Goal: Task Accomplishment & Management: Use online tool/utility

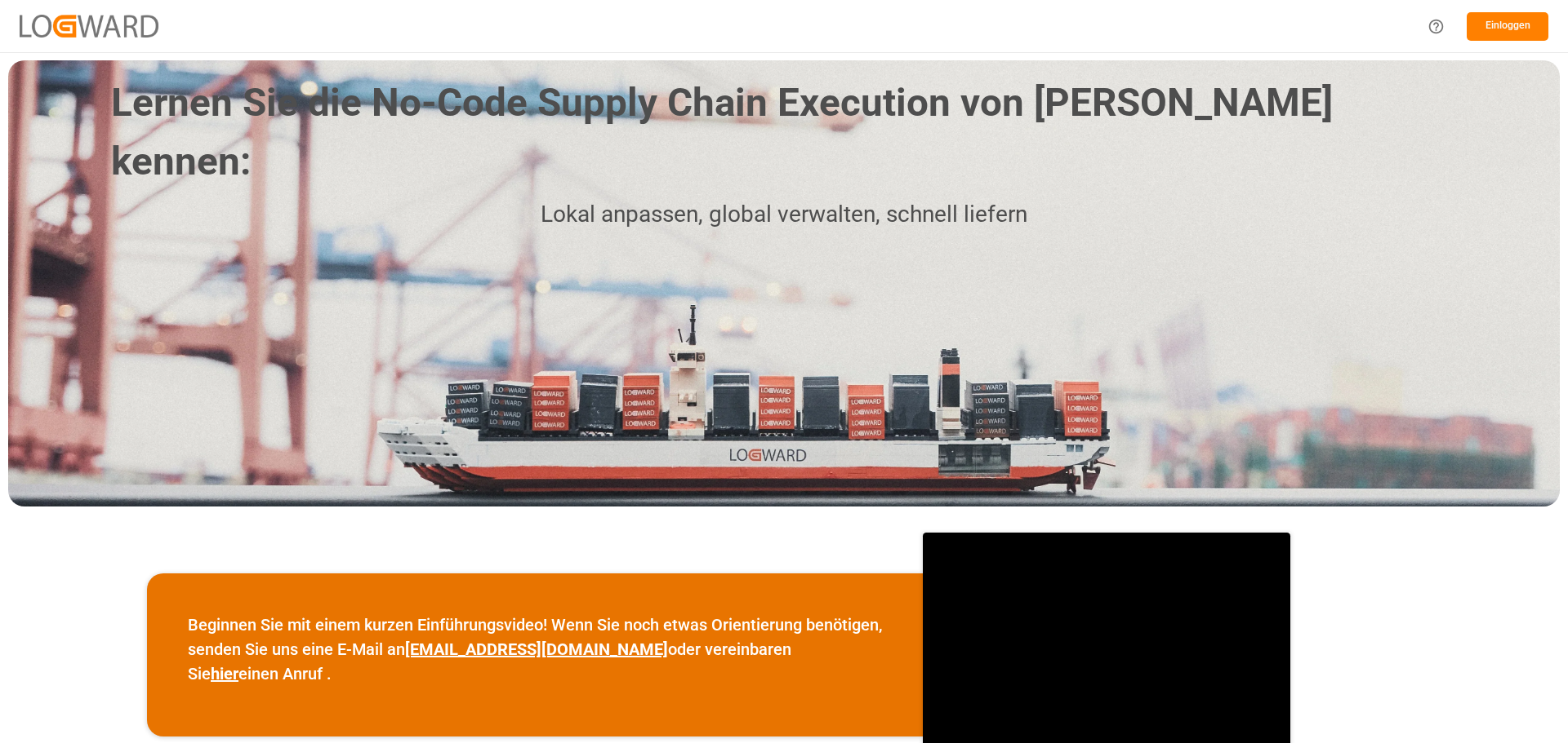
drag, startPoint x: 1515, startPoint y: 28, endPoint x: 1506, endPoint y: 28, distance: 9.0
click at [1506, 28] on font "Einloggen" at bounding box center [1507, 25] width 45 height 12
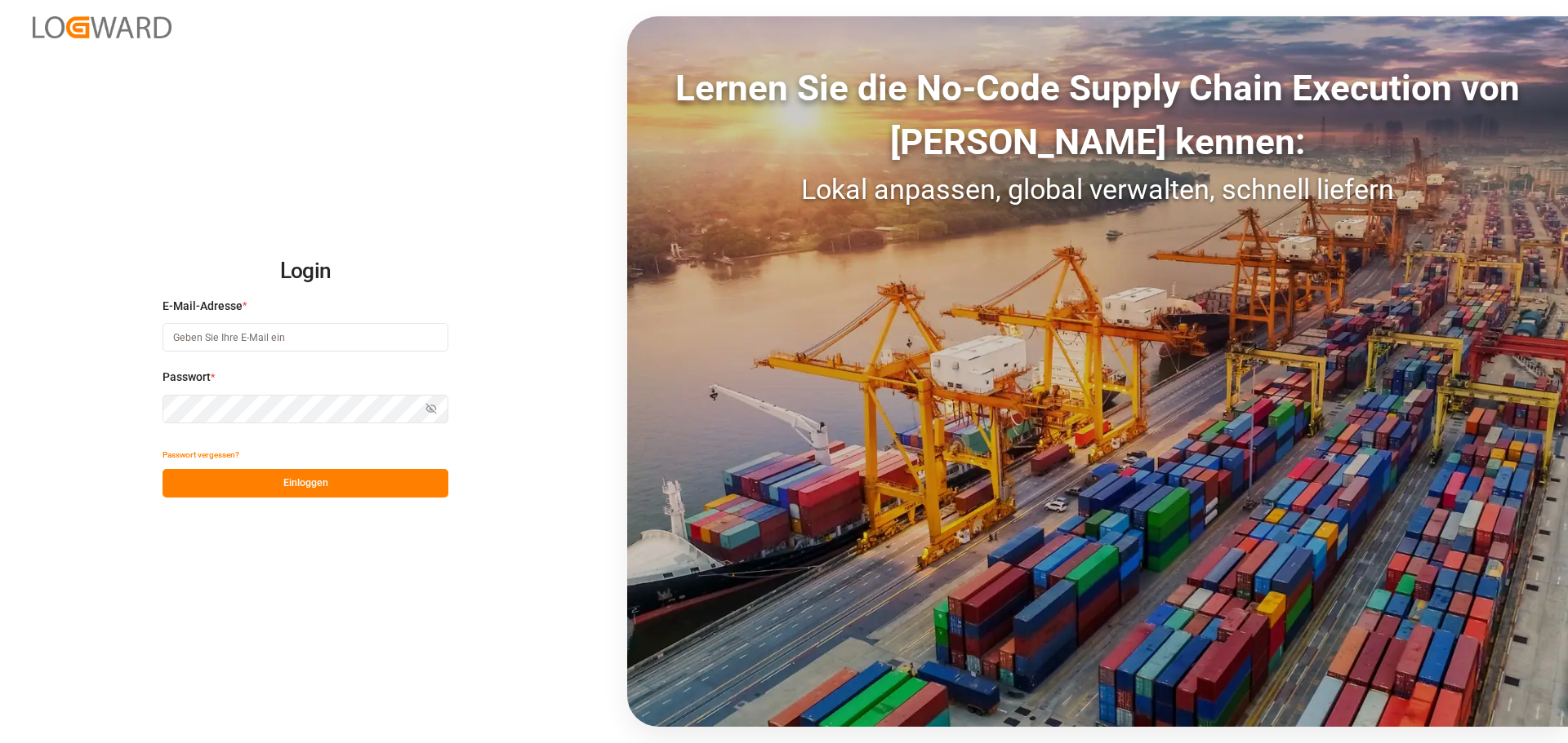
click at [271, 349] on input at bounding box center [305, 337] width 286 height 28
type input "[PERSON_NAME][EMAIL_ADDRESS][DOMAIN_NAME]"
click at [295, 482] on font "Einloggen" at bounding box center [305, 483] width 45 height 12
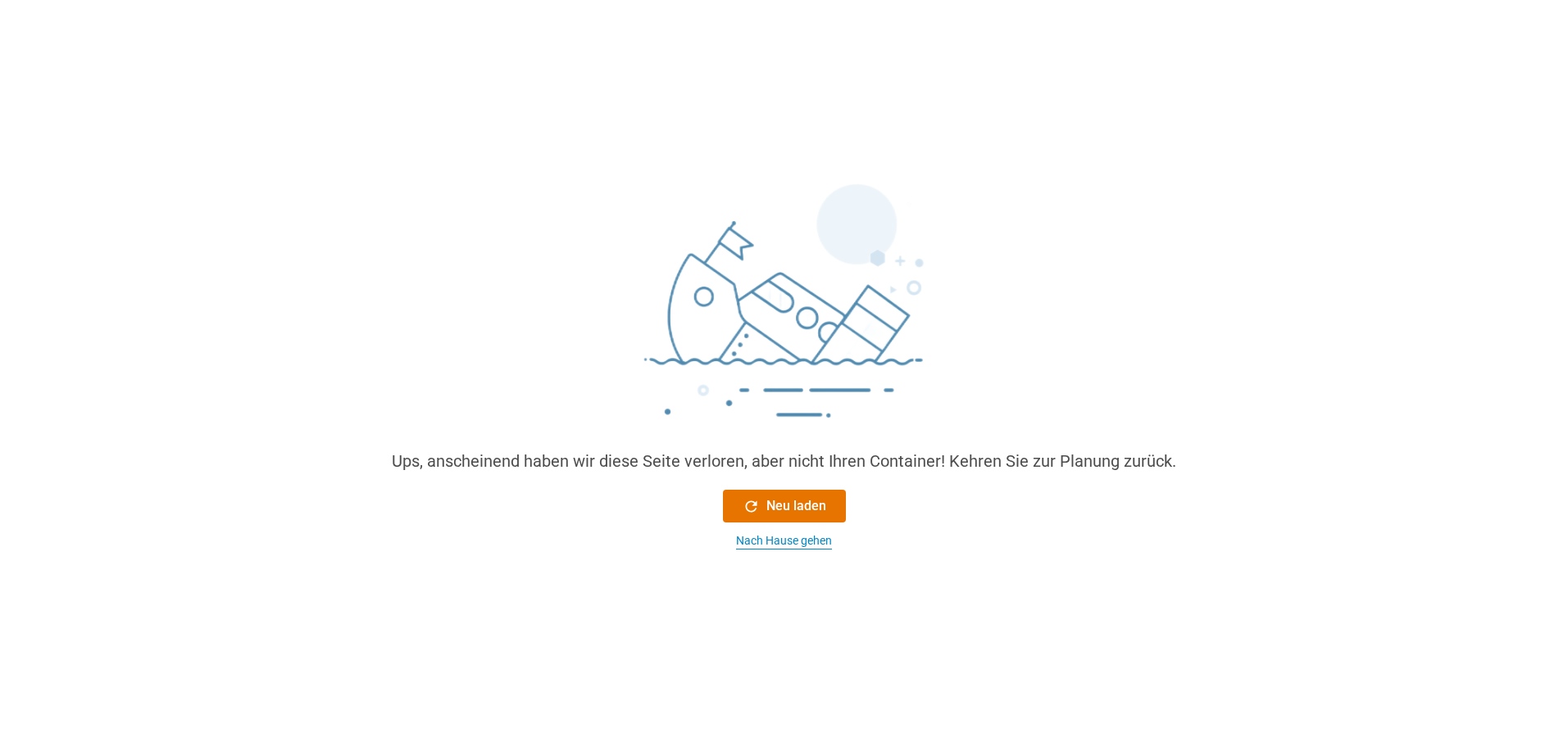
click at [802, 538] on font "Nach Hause gehen" at bounding box center [784, 540] width 96 height 13
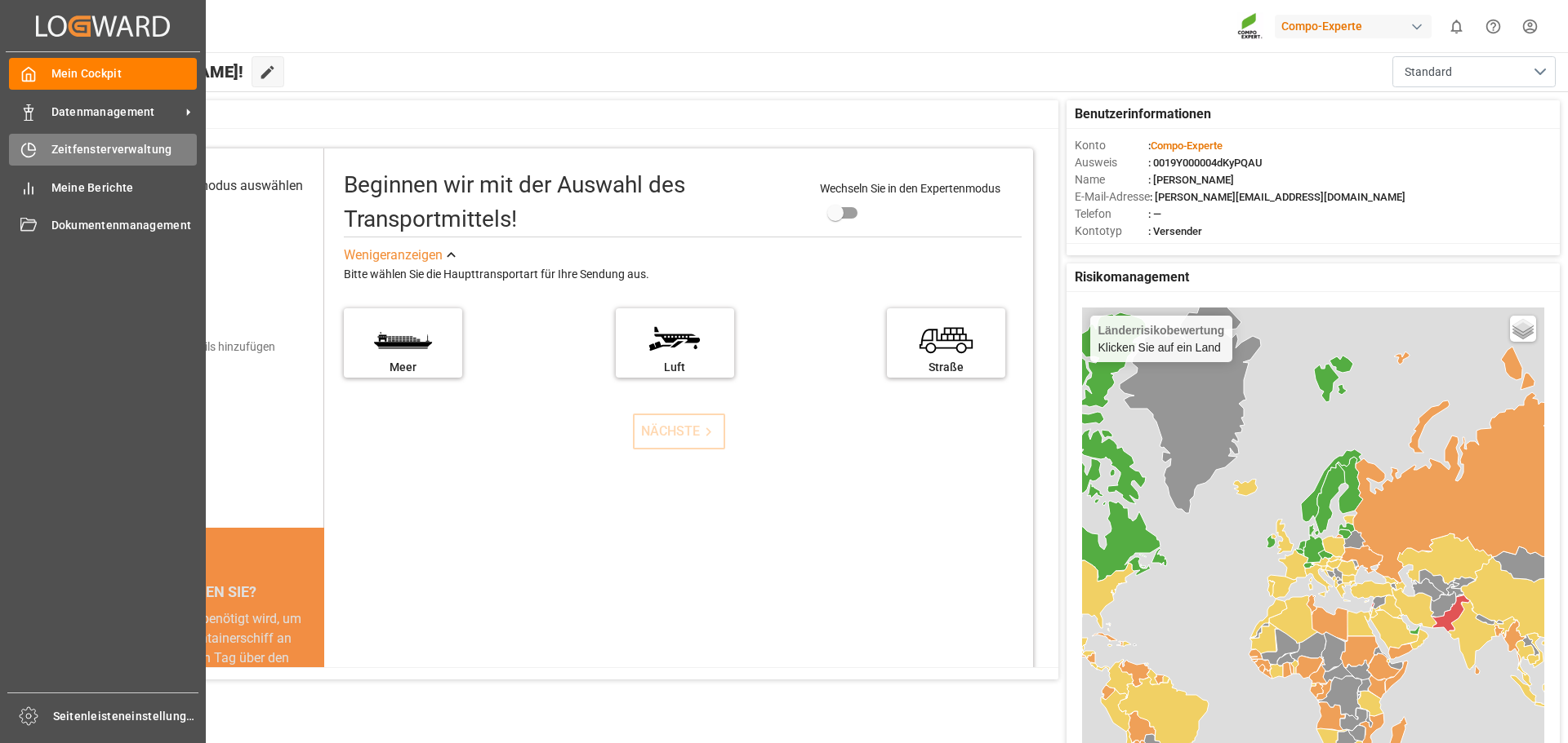
click at [94, 147] on font "Zeitfensterverwaltung" at bounding box center [111, 149] width 121 height 13
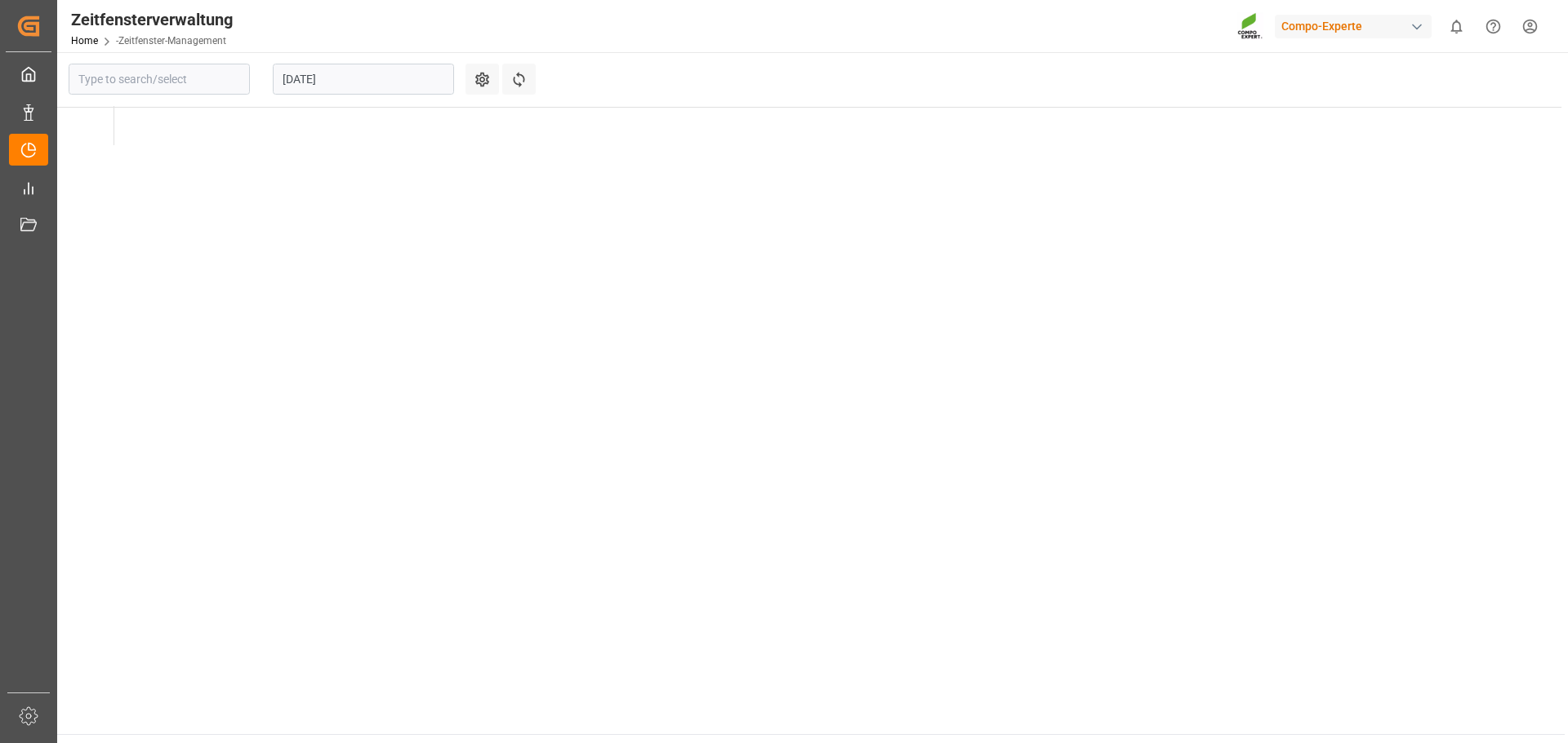
type input "Krefeld"
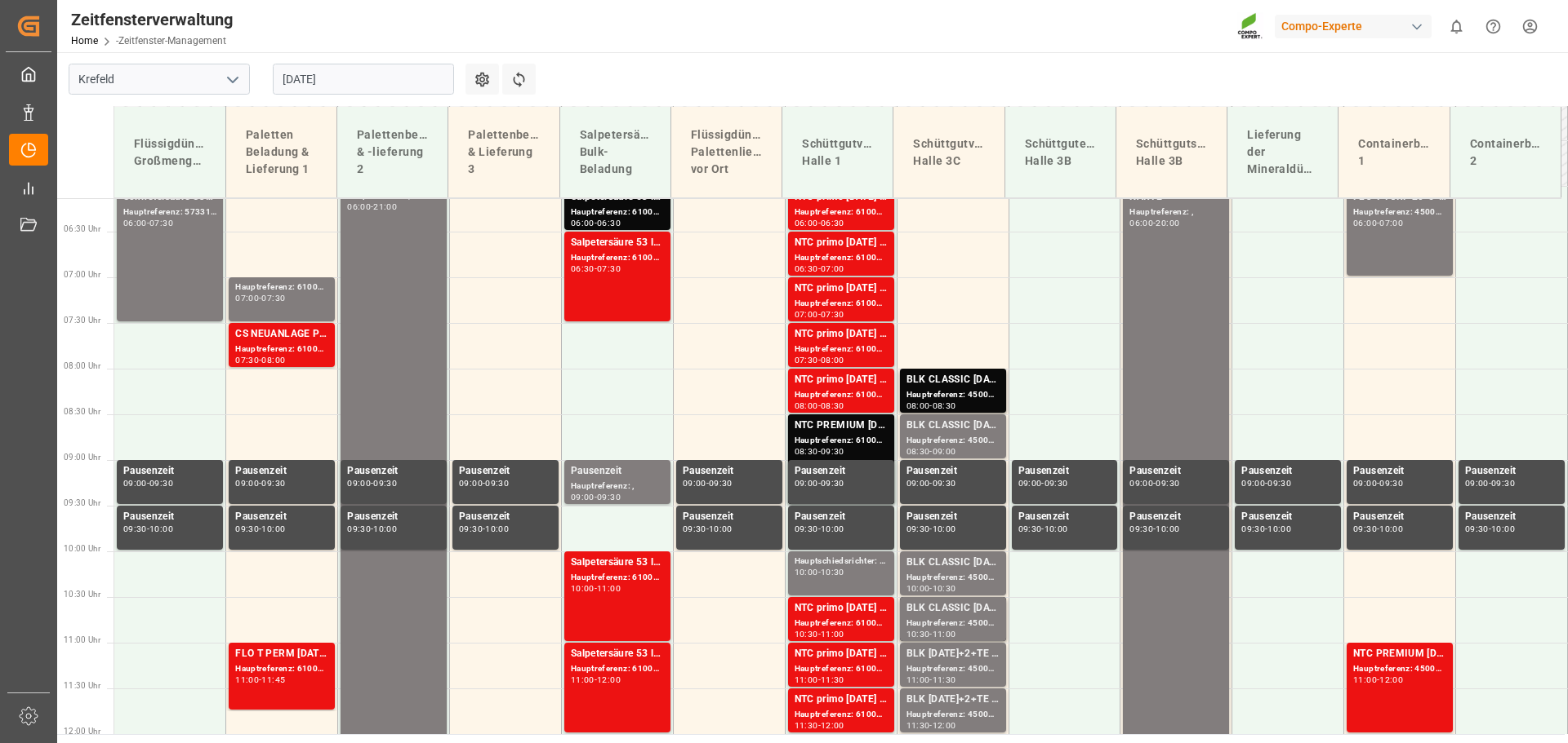
scroll to position [680, 0]
